Goal: Task Accomplishment & Management: Manage account settings

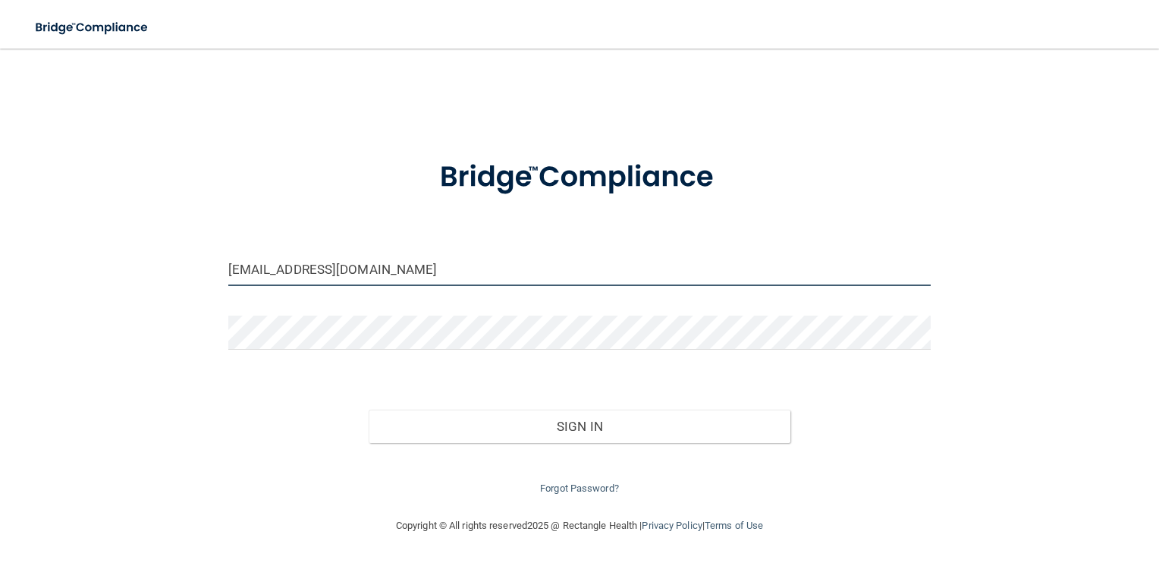
click at [428, 264] on input "[EMAIL_ADDRESS][DOMAIN_NAME]" at bounding box center [579, 269] width 703 height 34
click at [409, 272] on input "[EMAIL_ADDRESS][DOMAIN_NAME]" at bounding box center [579, 269] width 703 height 34
click at [383, 269] on input "[EMAIL_ADDRESS][DOMAIN_NAME]" at bounding box center [579, 269] width 703 height 34
drag, startPoint x: 355, startPoint y: 274, endPoint x: 294, endPoint y: 274, distance: 60.7
click at [294, 274] on input "[EMAIL_ADDRESS][DOMAIN_NAME]" at bounding box center [579, 269] width 703 height 34
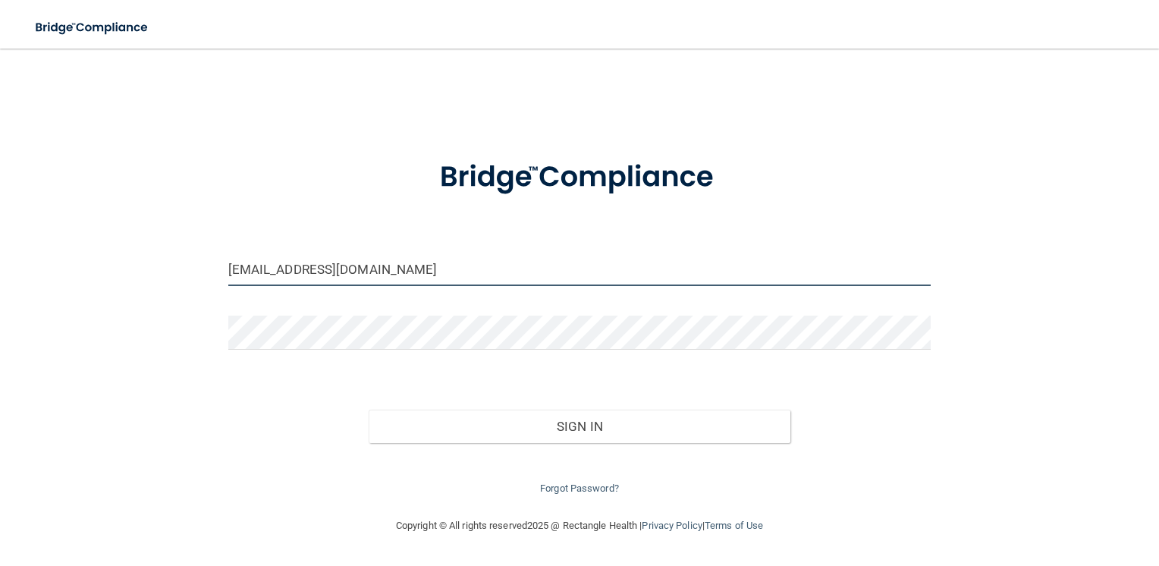
click at [286, 273] on input "[EMAIL_ADDRESS][DOMAIN_NAME]" at bounding box center [579, 269] width 703 height 34
type input "[EMAIL_ADDRESS][DOMAIN_NAME]"
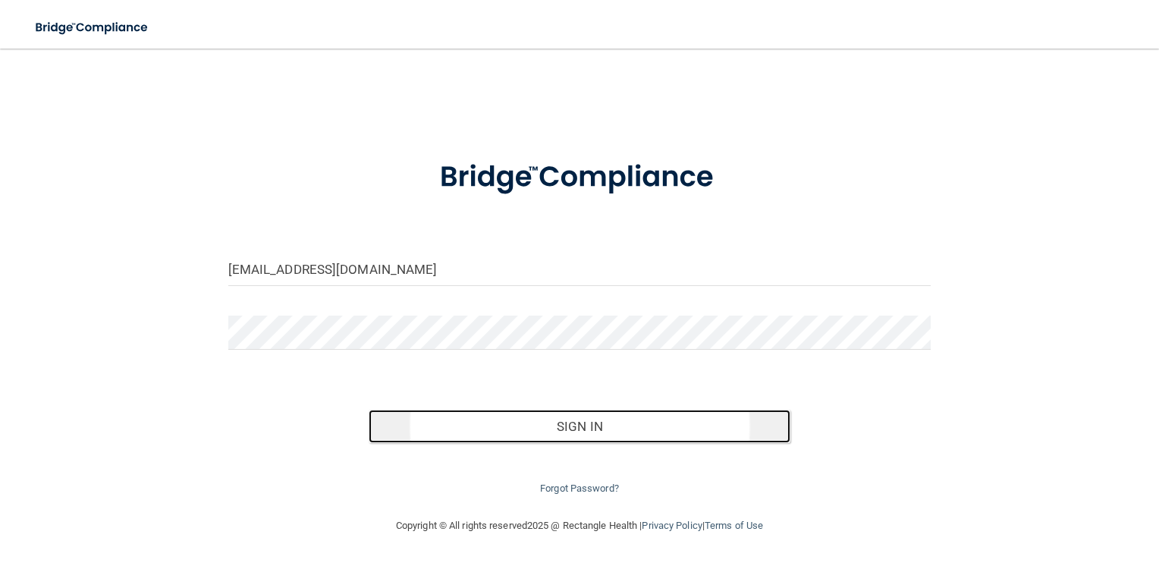
click at [606, 423] on button "Sign In" at bounding box center [579, 425] width 422 height 33
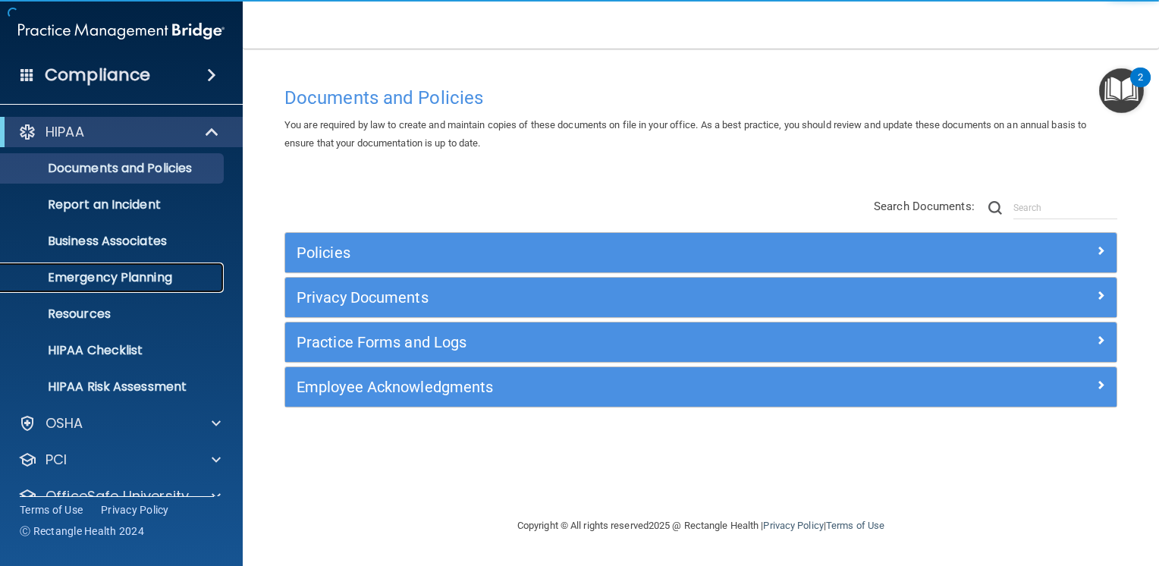
click at [142, 284] on p "Emergency Planning" at bounding box center [113, 277] width 207 height 15
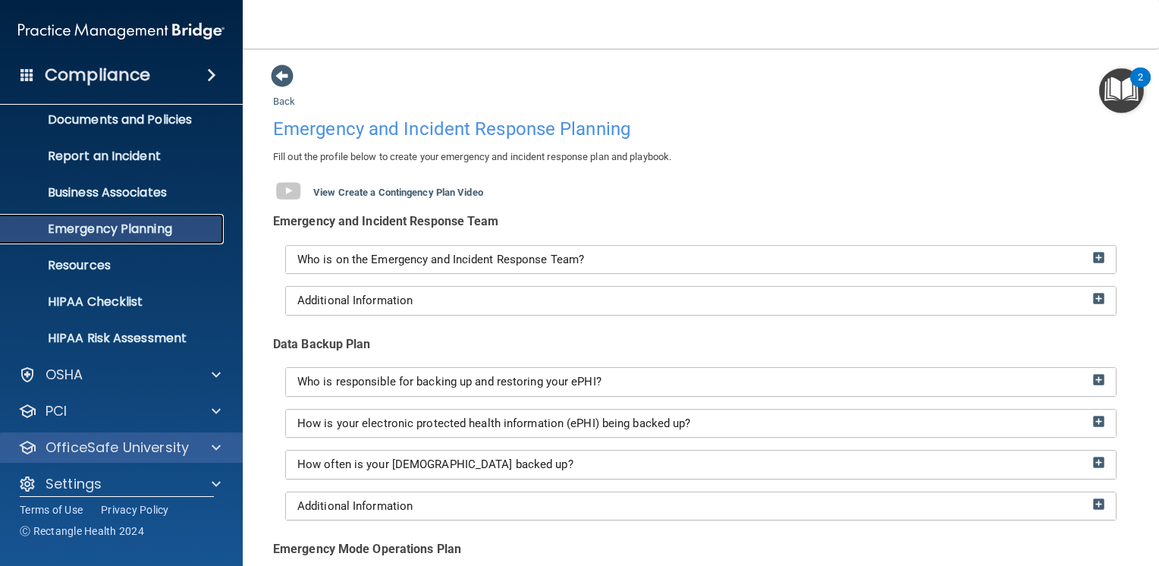
scroll to position [63, 0]
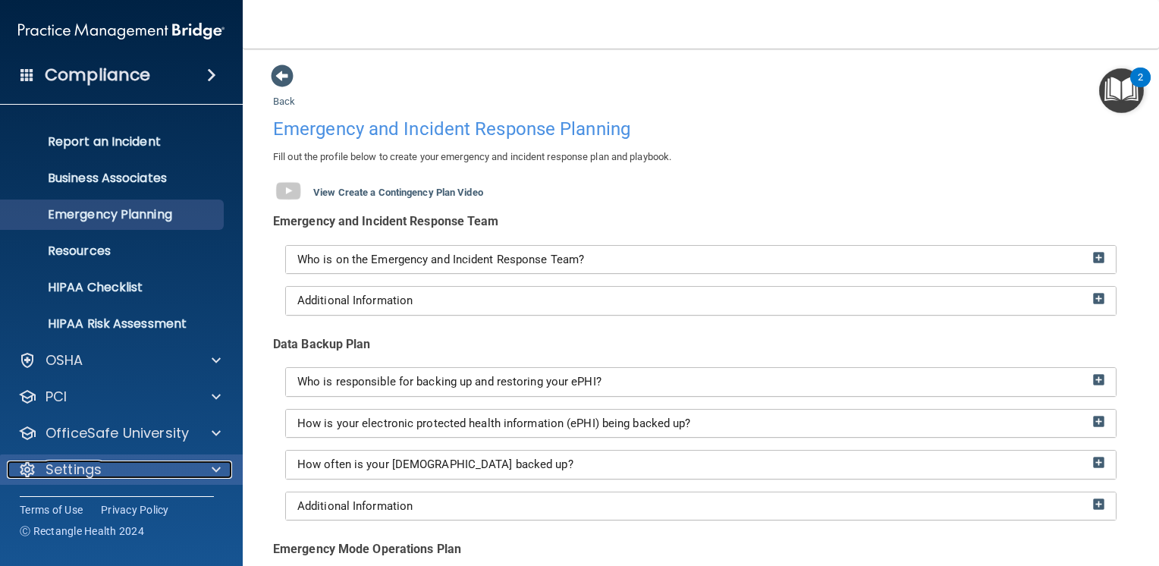
click at [147, 466] on div "Settings" at bounding box center [101, 469] width 188 height 18
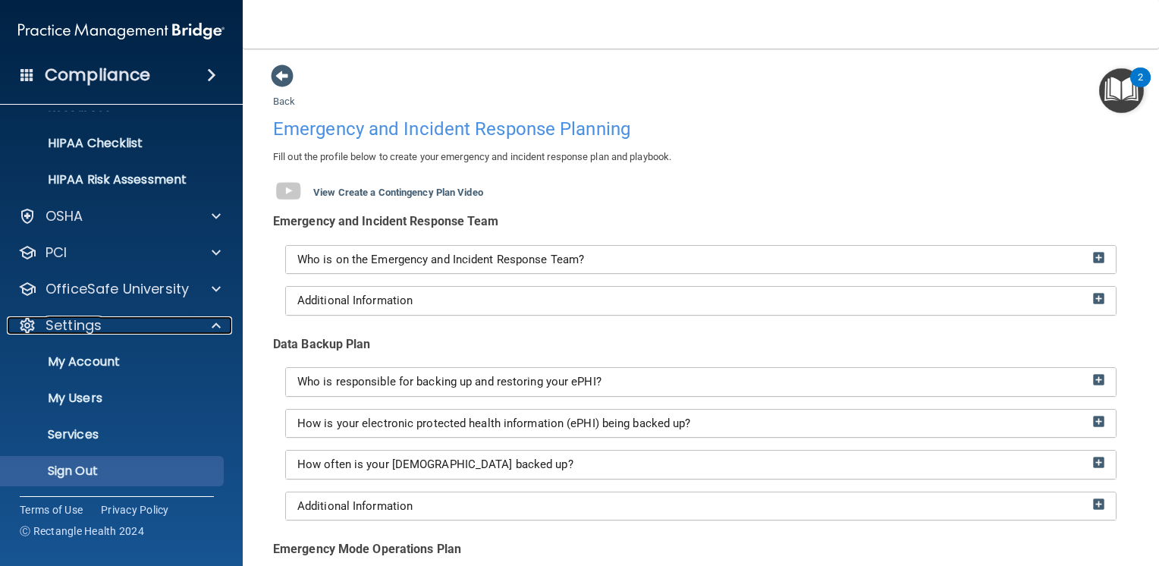
scroll to position [209, 0]
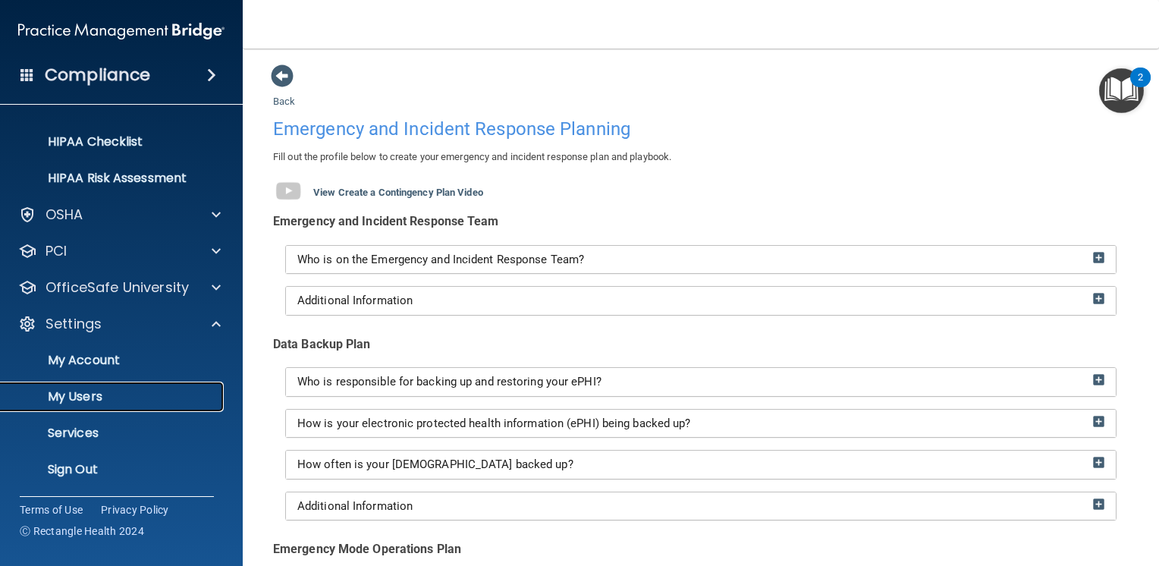
click at [161, 404] on link "My Users" at bounding box center [104, 396] width 239 height 30
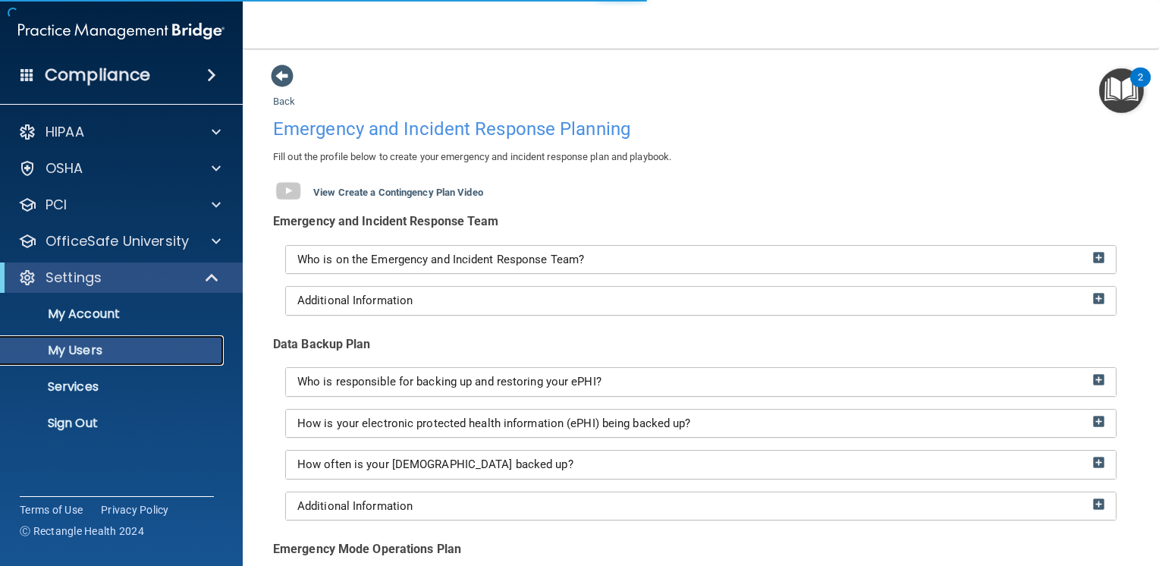
select select "20"
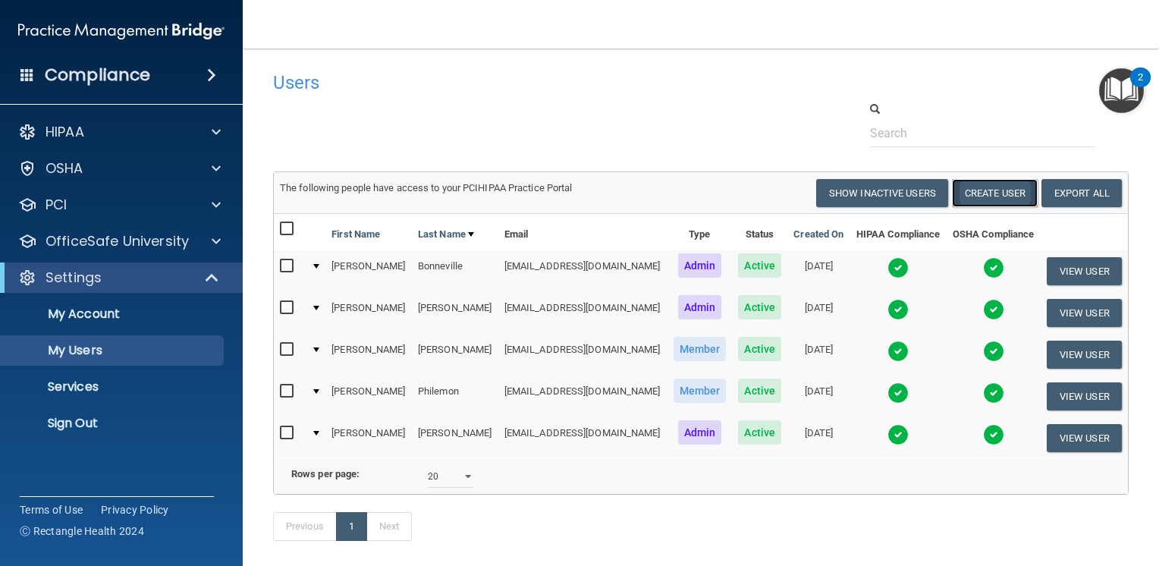
click at [986, 199] on button "Create User" at bounding box center [995, 193] width 86 height 28
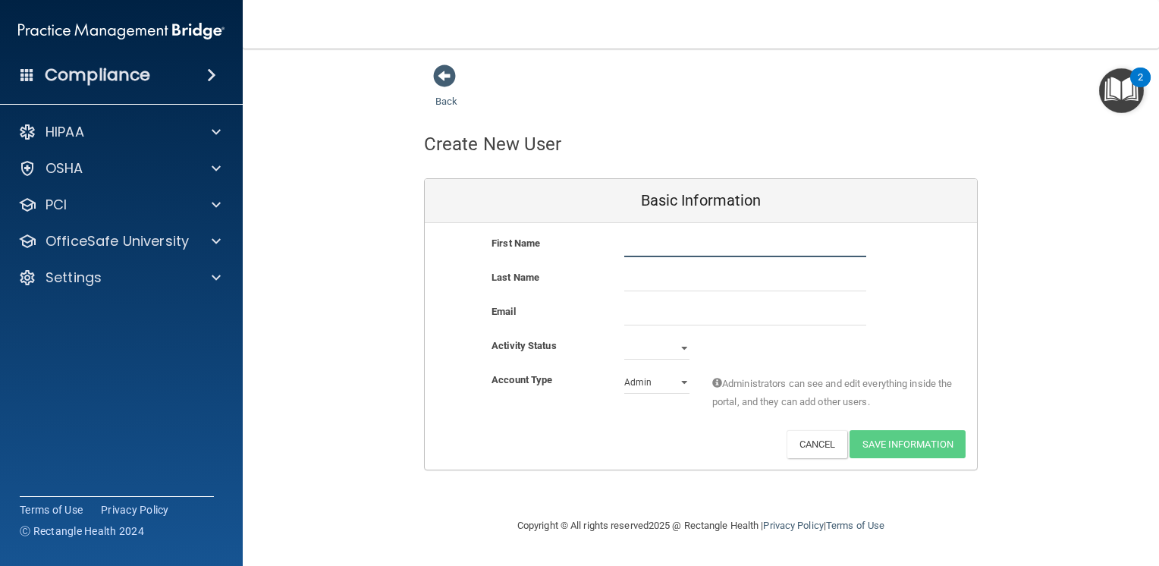
click at [643, 236] on input "text" at bounding box center [745, 245] width 242 height 23
type input "[PERSON_NAME]"
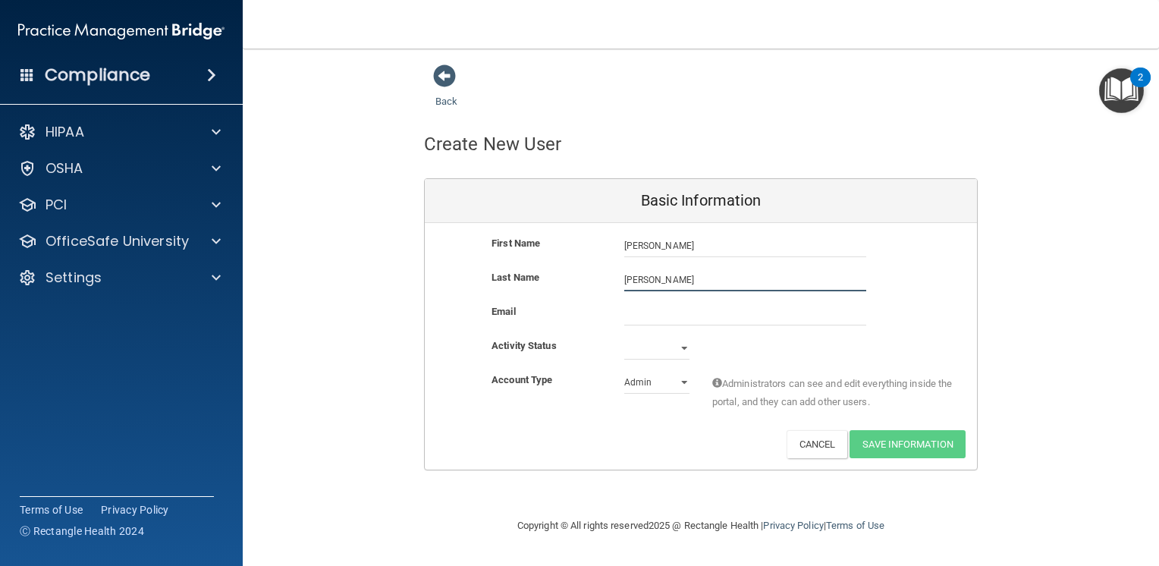
type input "[PERSON_NAME]"
click at [632, 305] on input "email" at bounding box center [745, 314] width 242 height 23
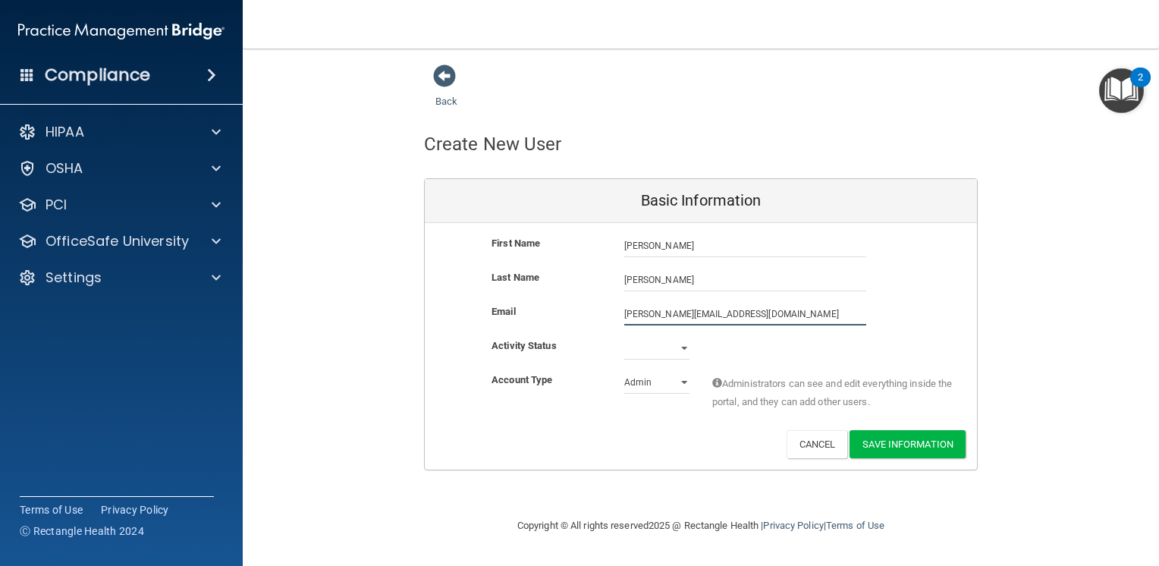
type input "[PERSON_NAME][EMAIL_ADDRESS][DOMAIN_NAME]"
click at [869, 306] on div "[PERSON_NAME][EMAIL_ADDRESS][DOMAIN_NAME] [PERSON_NAME][DOMAIN_NAME][EMAIL_ADDR…" at bounding box center [745, 314] width 265 height 23
click at [651, 352] on select "Active Inactive" at bounding box center [656, 348] width 65 height 23
select select "active"
click at [624, 337] on select "Active Inactive" at bounding box center [656, 348] width 65 height 23
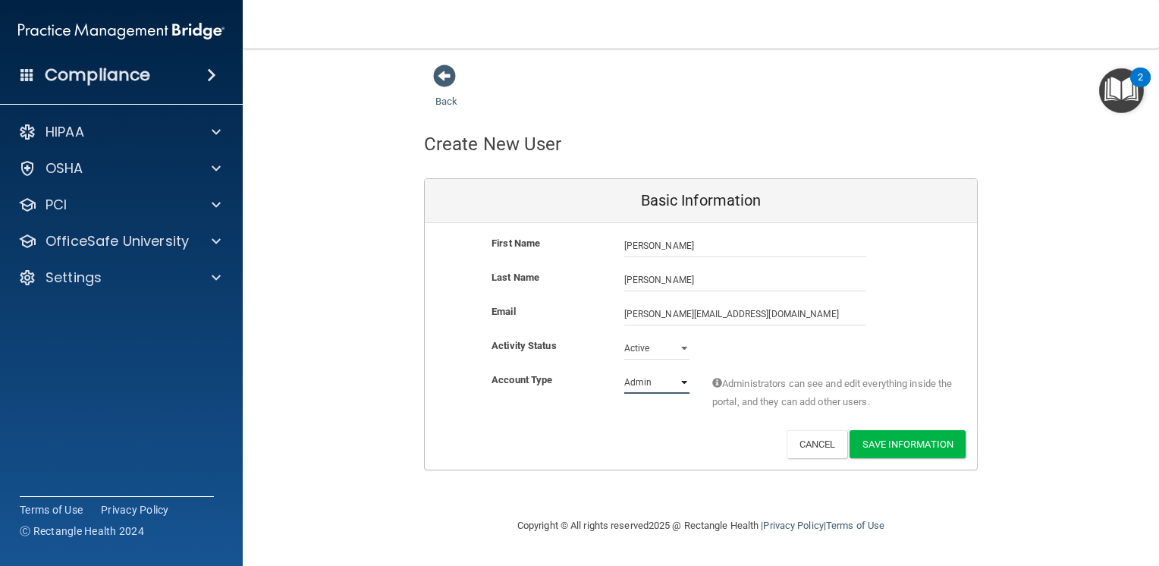
click at [685, 380] on select "Admin Member" at bounding box center [656, 382] width 65 height 23
select select "practice_member"
click at [624, 371] on select "Admin Member" at bounding box center [656, 382] width 65 height 23
click at [914, 441] on button "Save Information" at bounding box center [907, 444] width 116 height 28
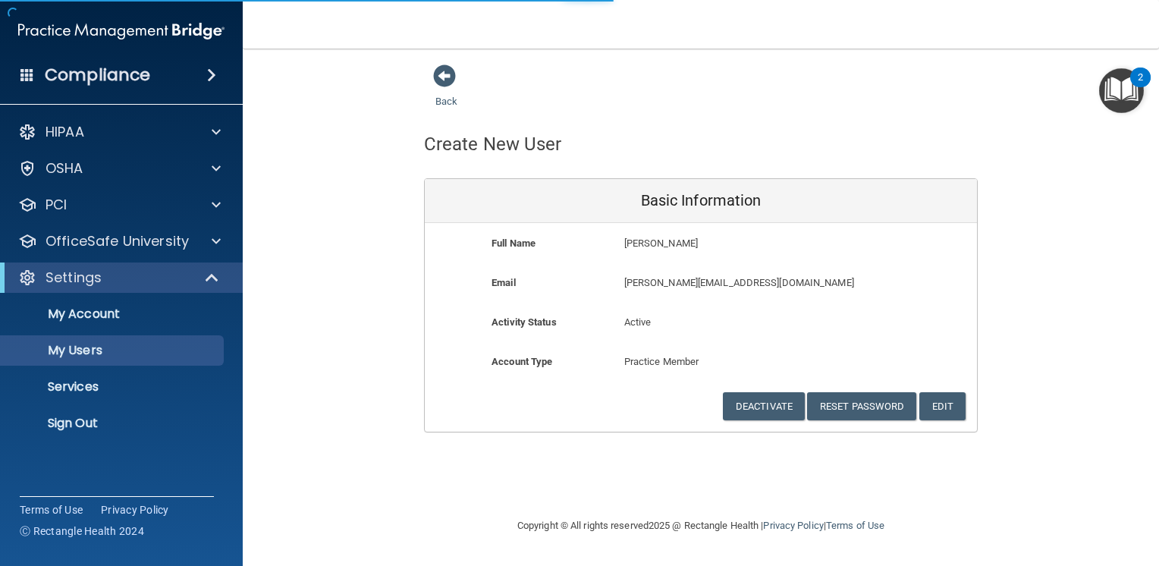
select select "20"
